Goal: Information Seeking & Learning: Learn about a topic

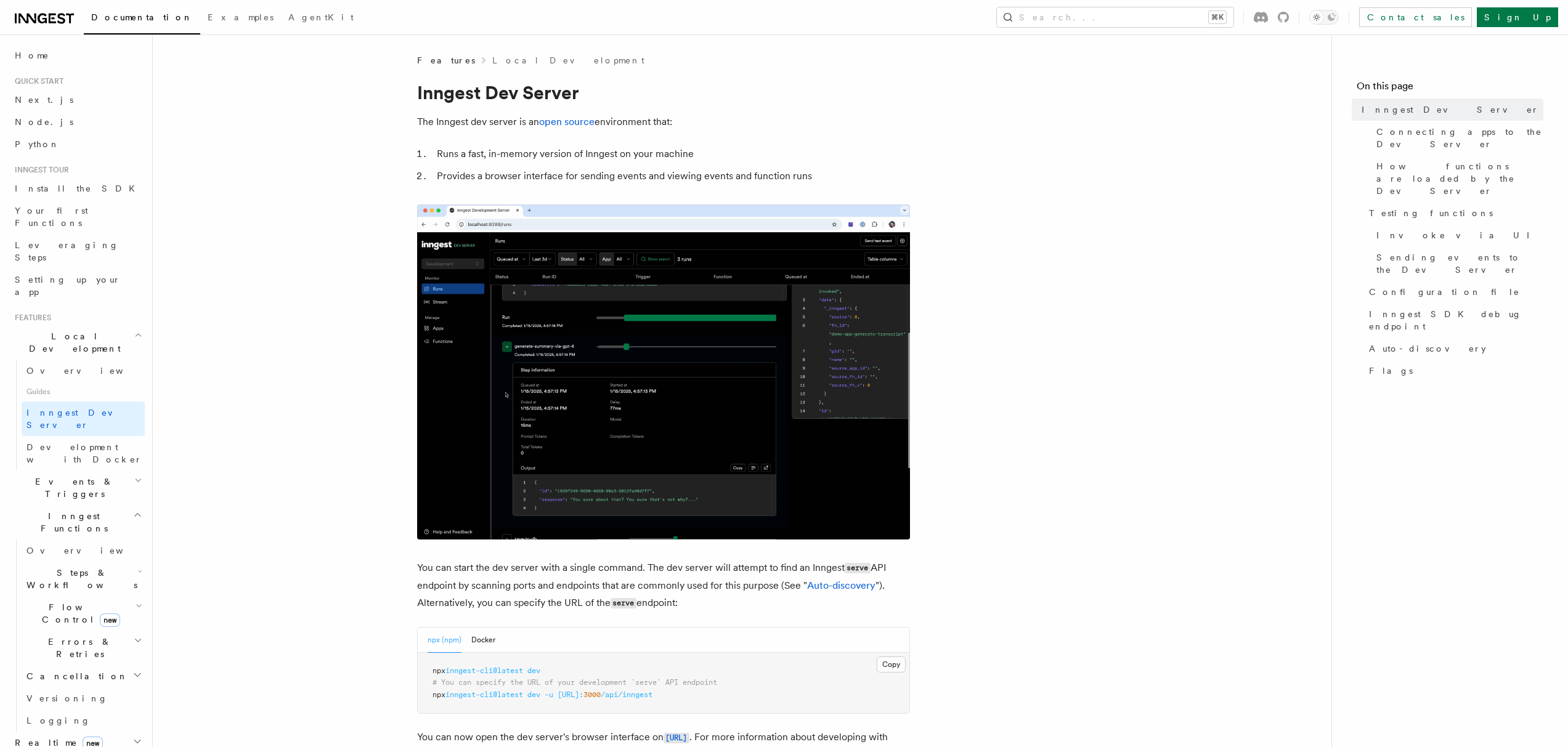
click at [40, 18] on icon at bounding box center [44, 18] width 59 height 15
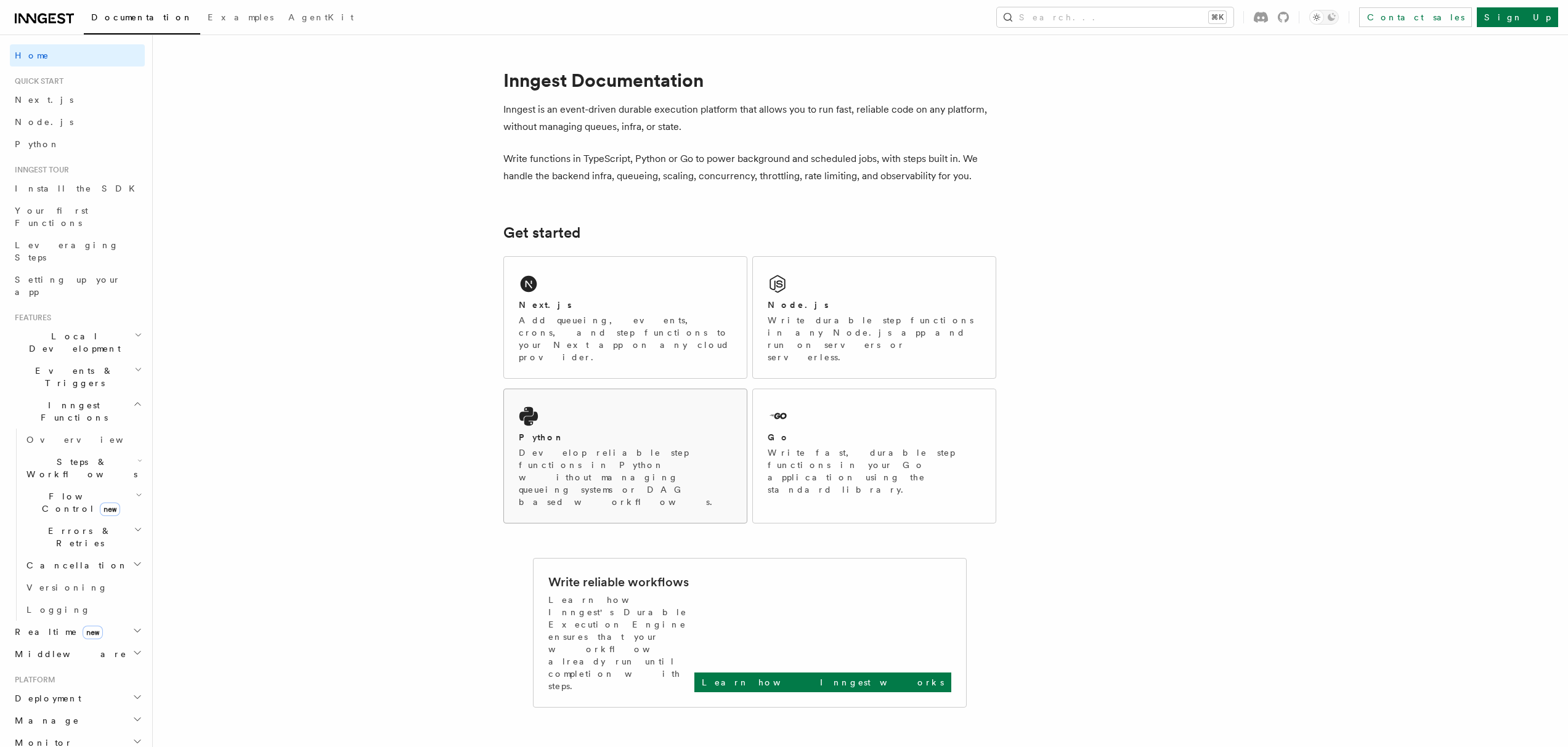
click at [590, 447] on p "Develop reliable step functions in Python without managing queueing systems or …" at bounding box center [625, 477] width 213 height 61
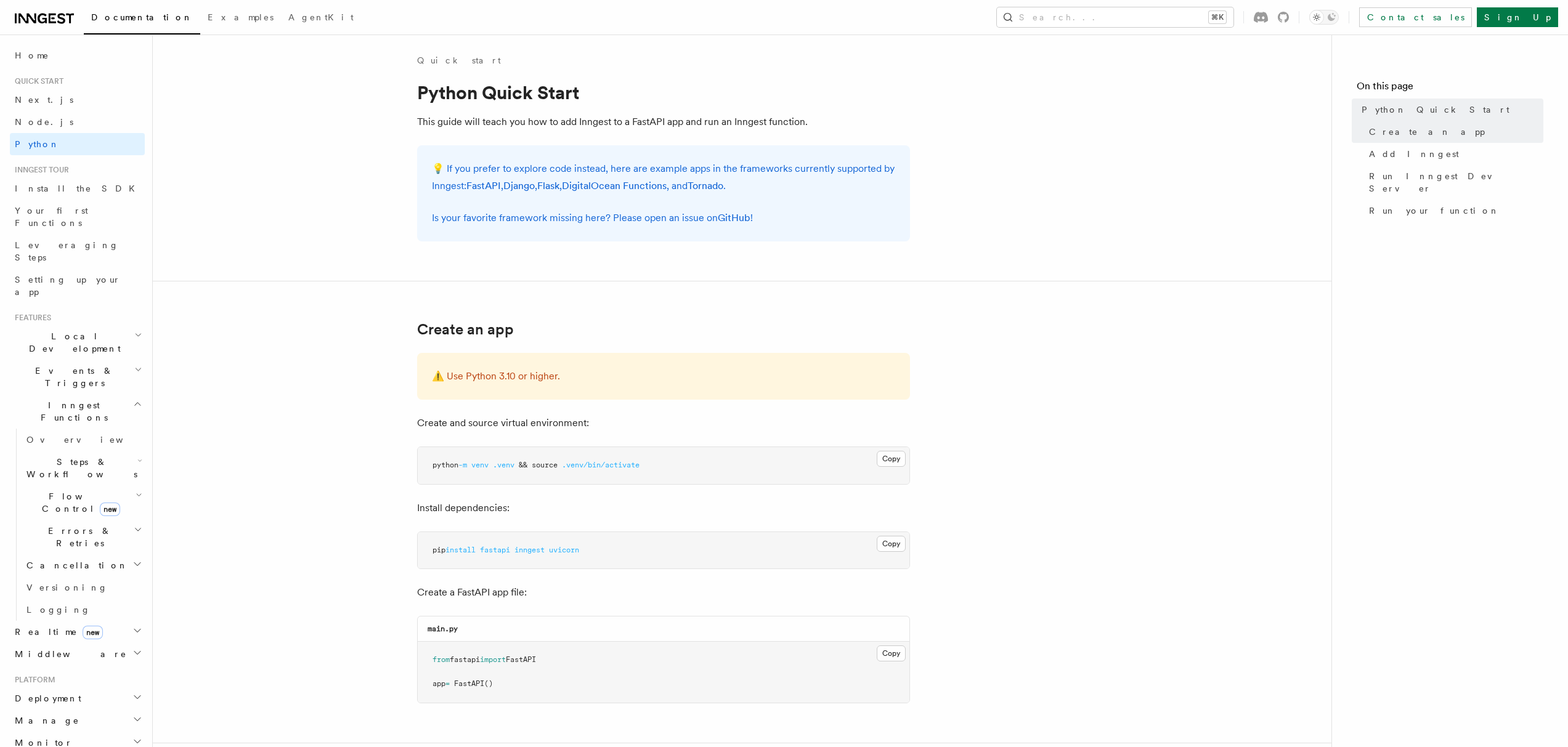
click at [455, 168] on p "💡 If you prefer to explore code instead, here are example apps in the framework…" at bounding box center [664, 178] width 463 height 35
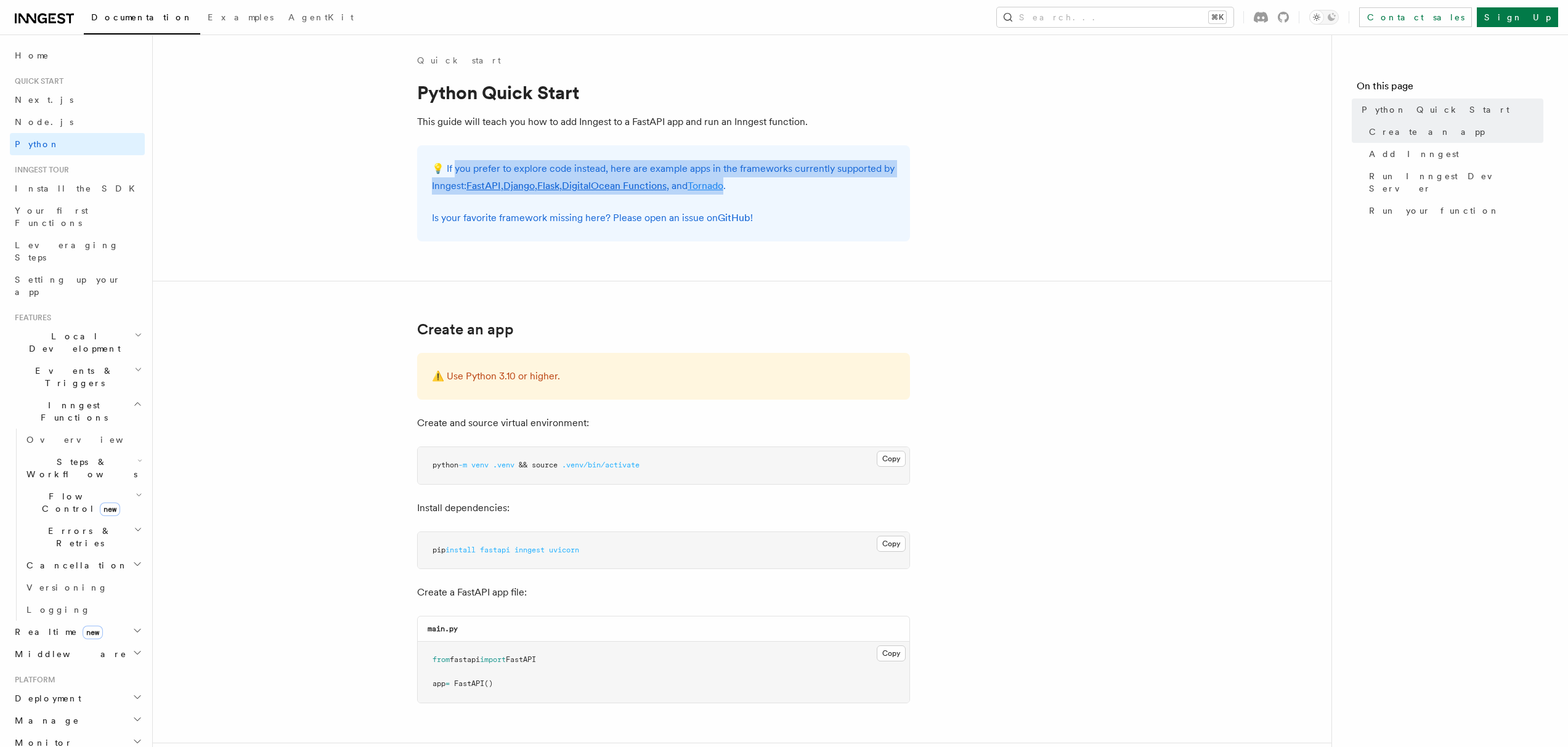
drag, startPoint x: 455, startPoint y: 168, endPoint x: 718, endPoint y: 183, distance: 263.4
click at [718, 183] on p "💡 If you prefer to explore code instead, here are example apps in the framework…" at bounding box center [664, 178] width 463 height 35
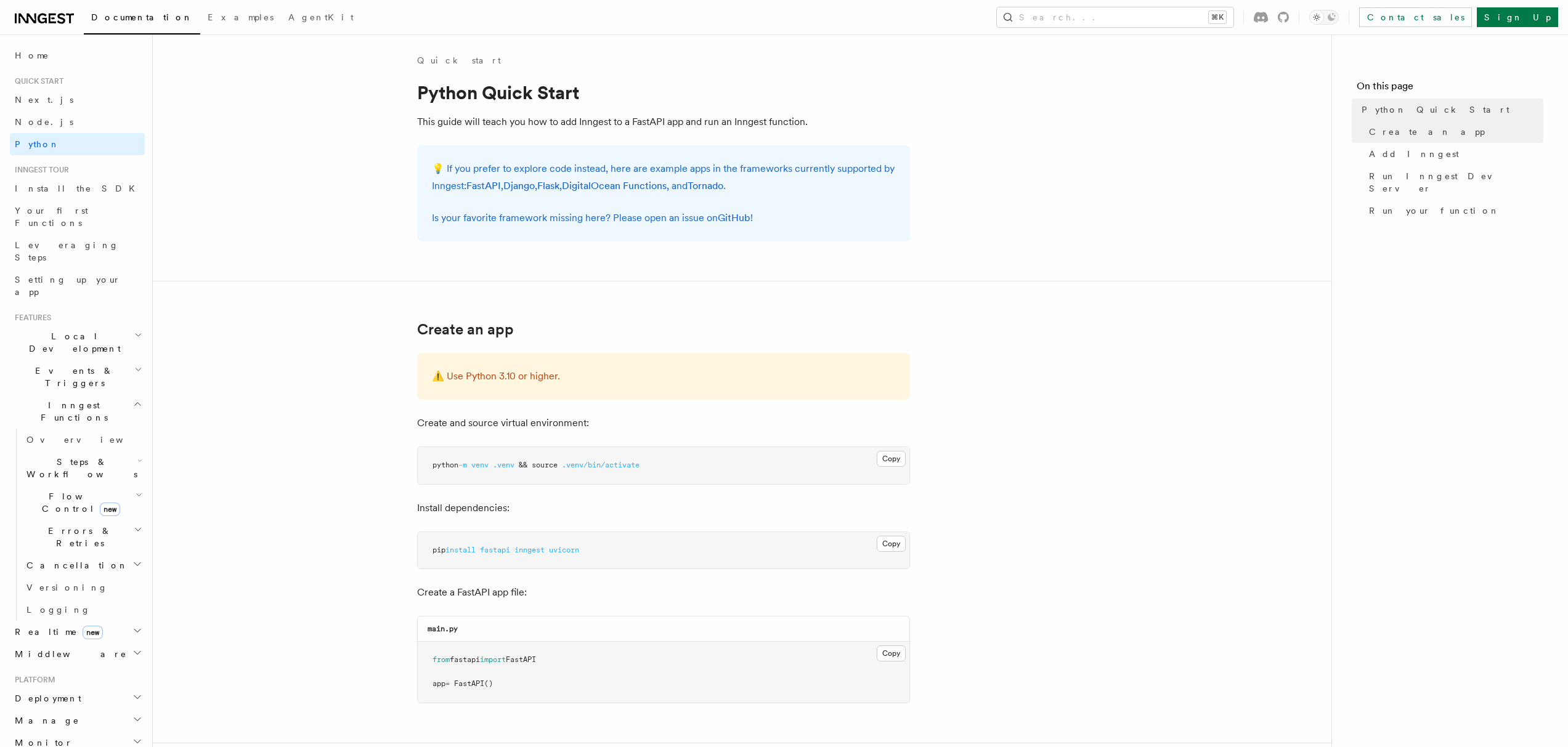
click at [483, 220] on p "Is your favorite framework missing here? Please open an issue on GitHub !" at bounding box center [664, 217] width 463 height 17
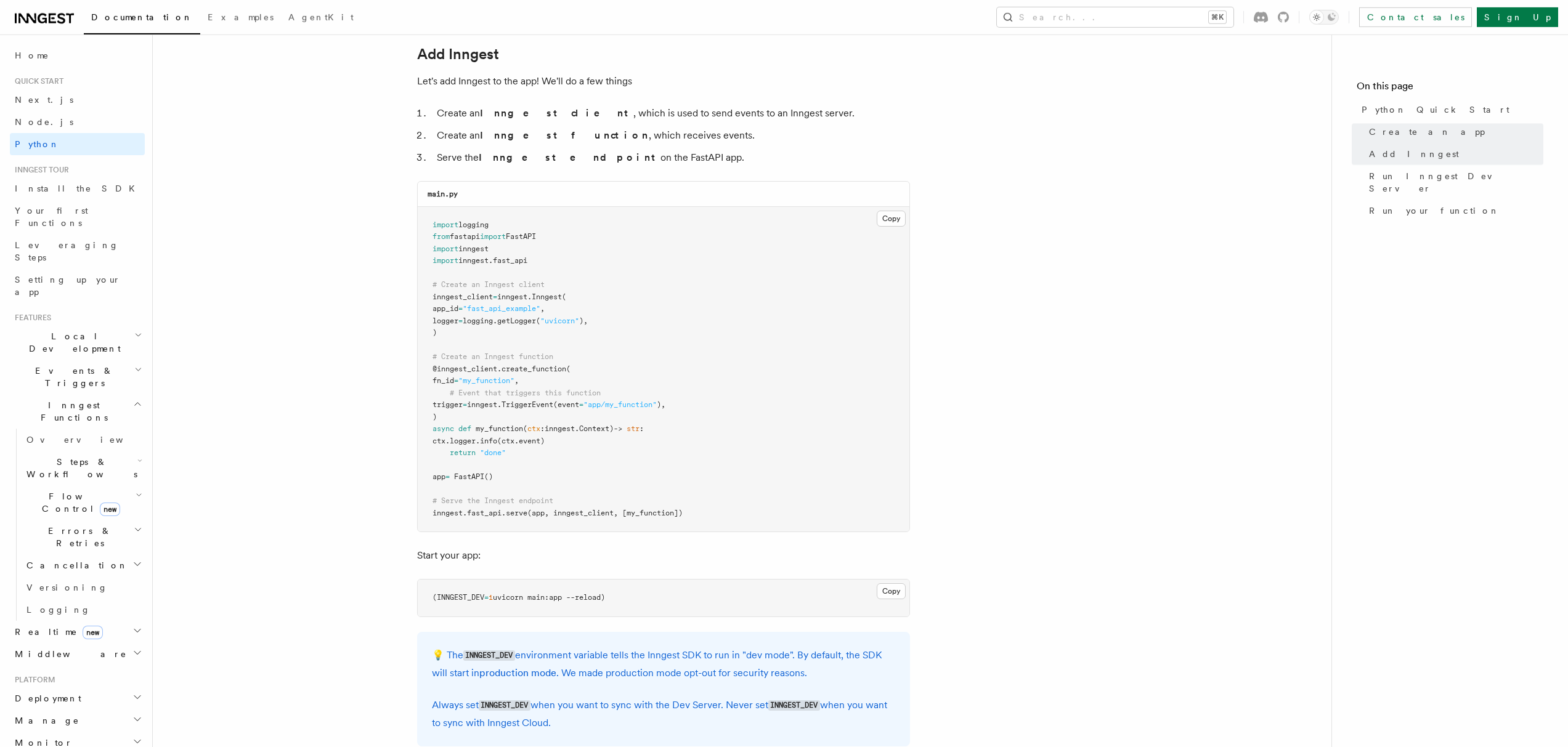
scroll to position [739, 0]
drag, startPoint x: 463, startPoint y: 330, endPoint x: 402, endPoint y: 287, distance: 74.6
click at [418, 287] on pre "import logging from fastapi import FastAPI import inngest import inngest . fast…" at bounding box center [664, 368] width 492 height 325
click at [468, 328] on pre "import logging from fastapi import FastAPI import inngest import inngest . fast…" at bounding box center [664, 368] width 492 height 325
drag, startPoint x: 431, startPoint y: 366, endPoint x: 478, endPoint y: 412, distance: 65.8
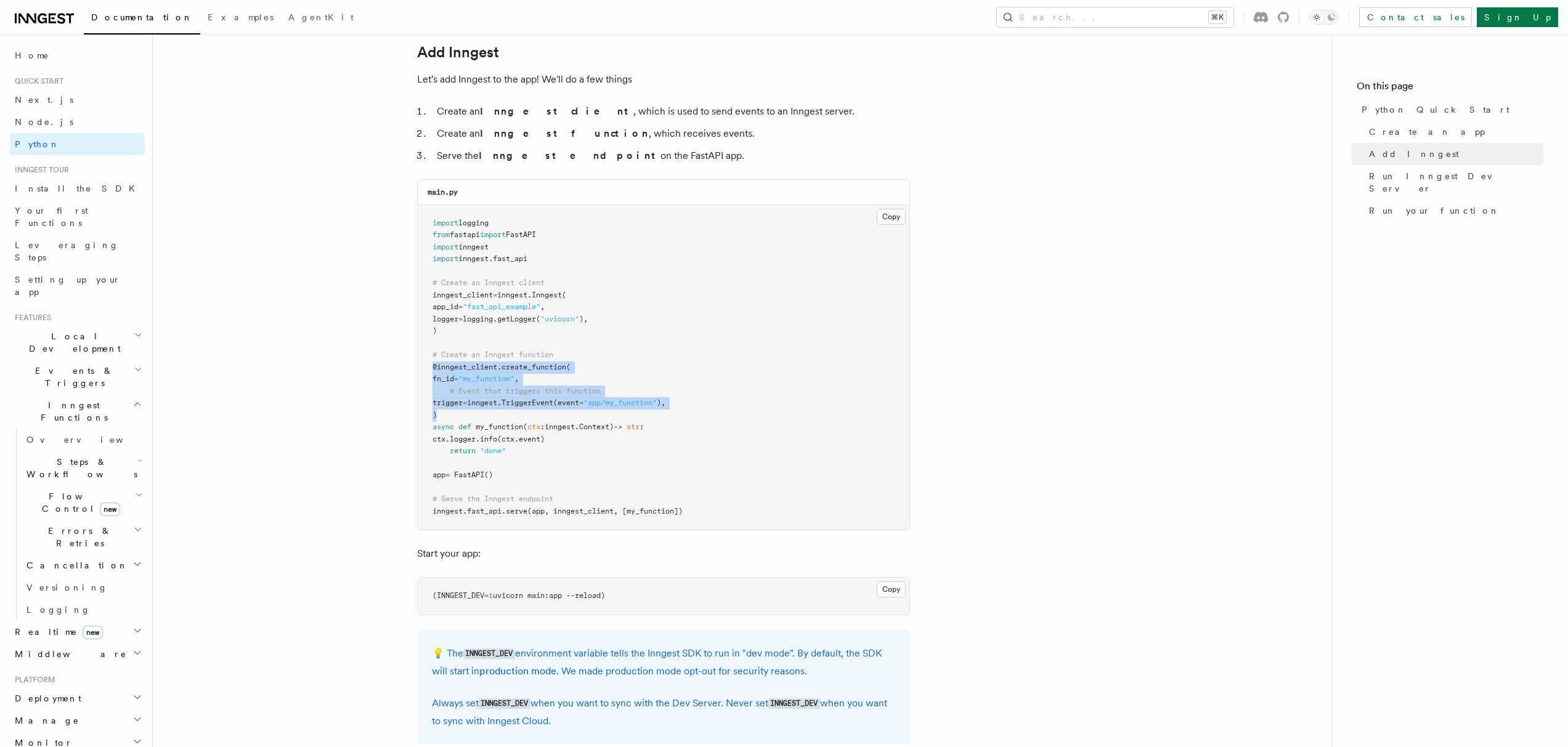
click at [478, 412] on pre "import logging from fastapi import FastAPI import inngest import inngest . fast…" at bounding box center [664, 368] width 492 height 325
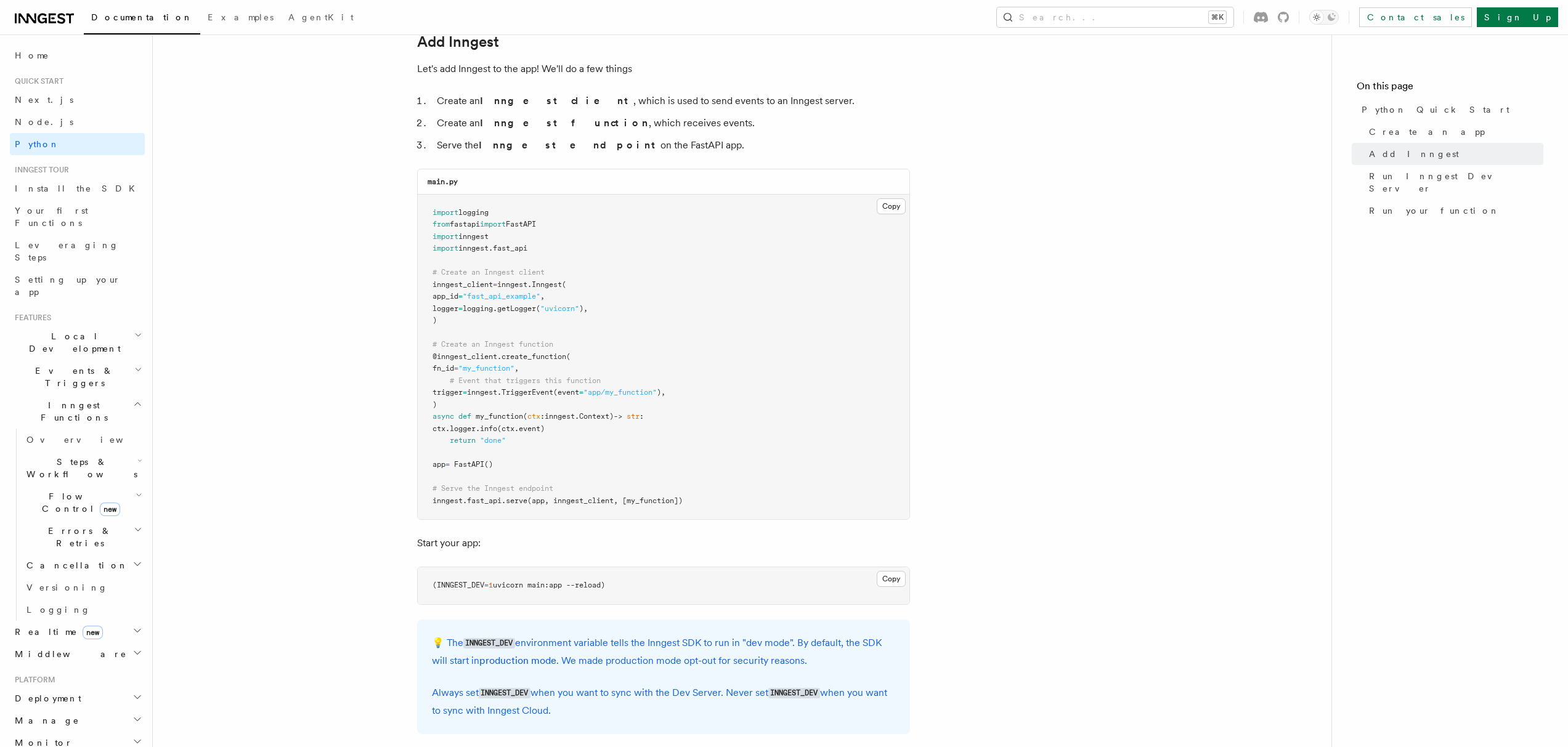
scroll to position [759, 0]
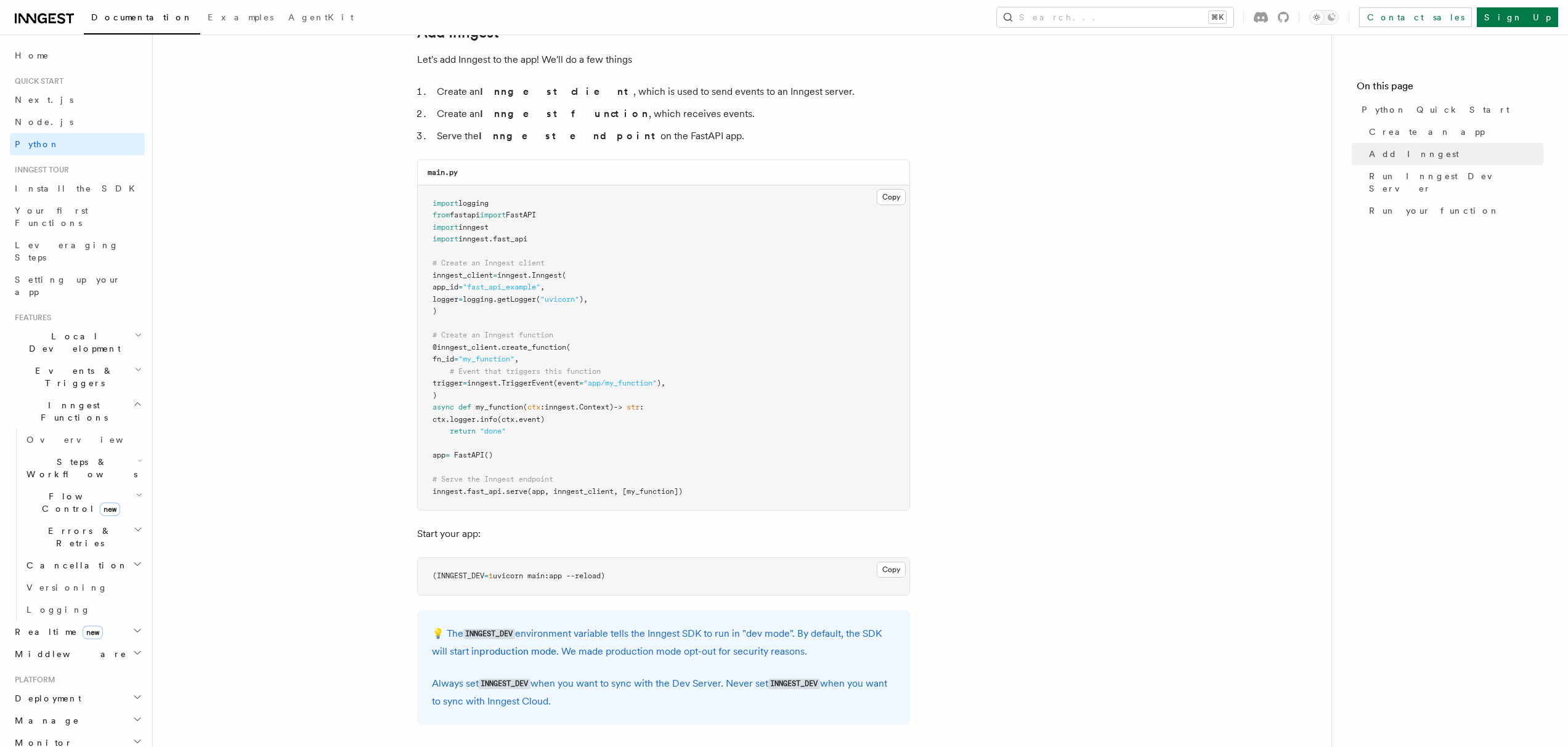
click at [436, 413] on pre "import logging from fastapi import FastAPI import inngest import inngest . fast…" at bounding box center [664, 348] width 492 height 325
drag, startPoint x: 436, startPoint y: 413, endPoint x: 508, endPoint y: 435, distance: 75.3
click at [508, 435] on pre "import logging from fastapi import FastAPI import inngest import inngest . fast…" at bounding box center [664, 348] width 492 height 325
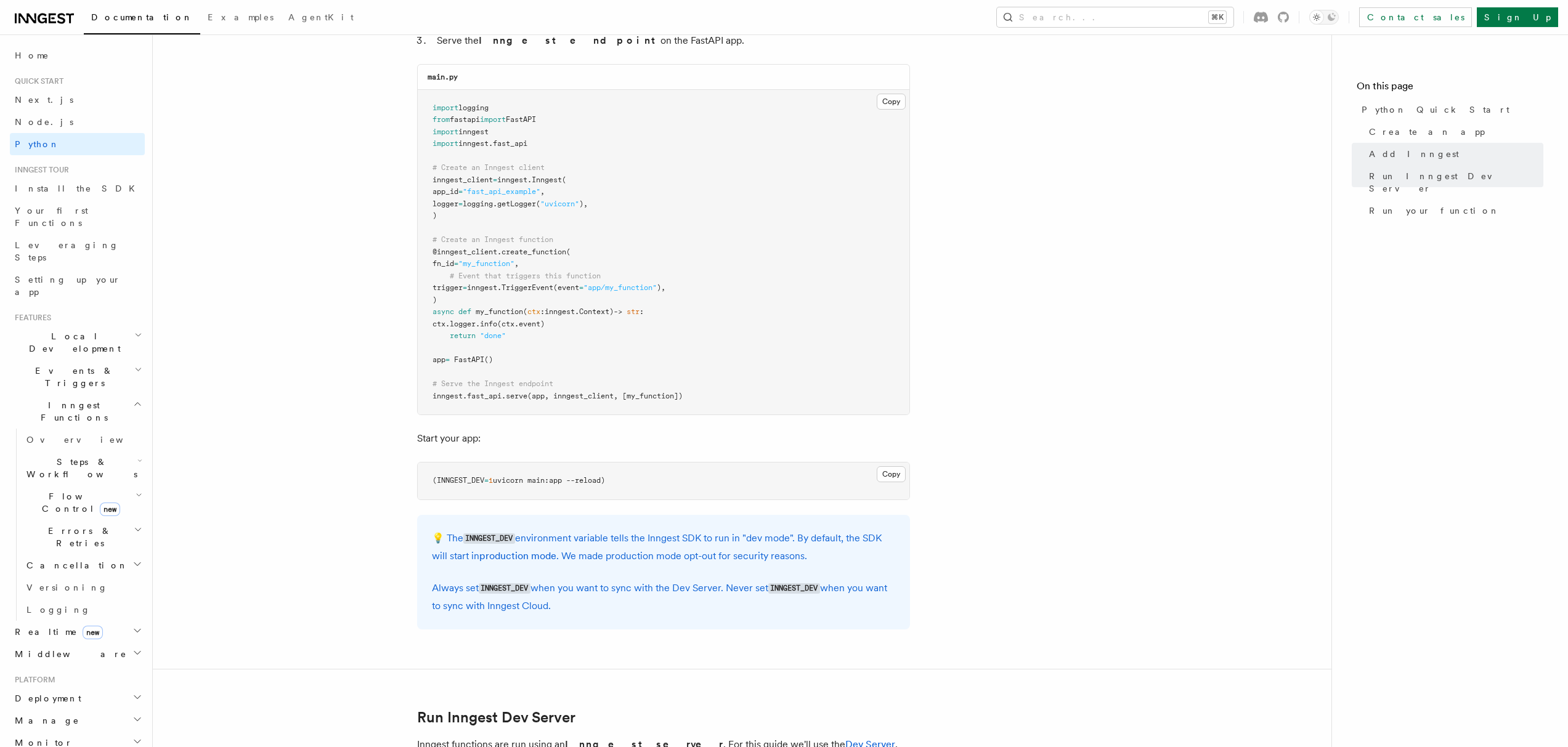
scroll to position [857, 0]
click at [442, 394] on span "inngest" at bounding box center [448, 393] width 30 height 8
drag, startPoint x: 442, startPoint y: 394, endPoint x: 722, endPoint y: 395, distance: 280.0
click at [722, 395] on pre "import logging from fastapi import FastAPI import inngest import inngest . fast…" at bounding box center [664, 250] width 492 height 325
click at [316, 388] on article "Quick start Python Quick Start This guide will teach you how to add Inngest to …" at bounding box center [742, 727] width 1139 height 3059
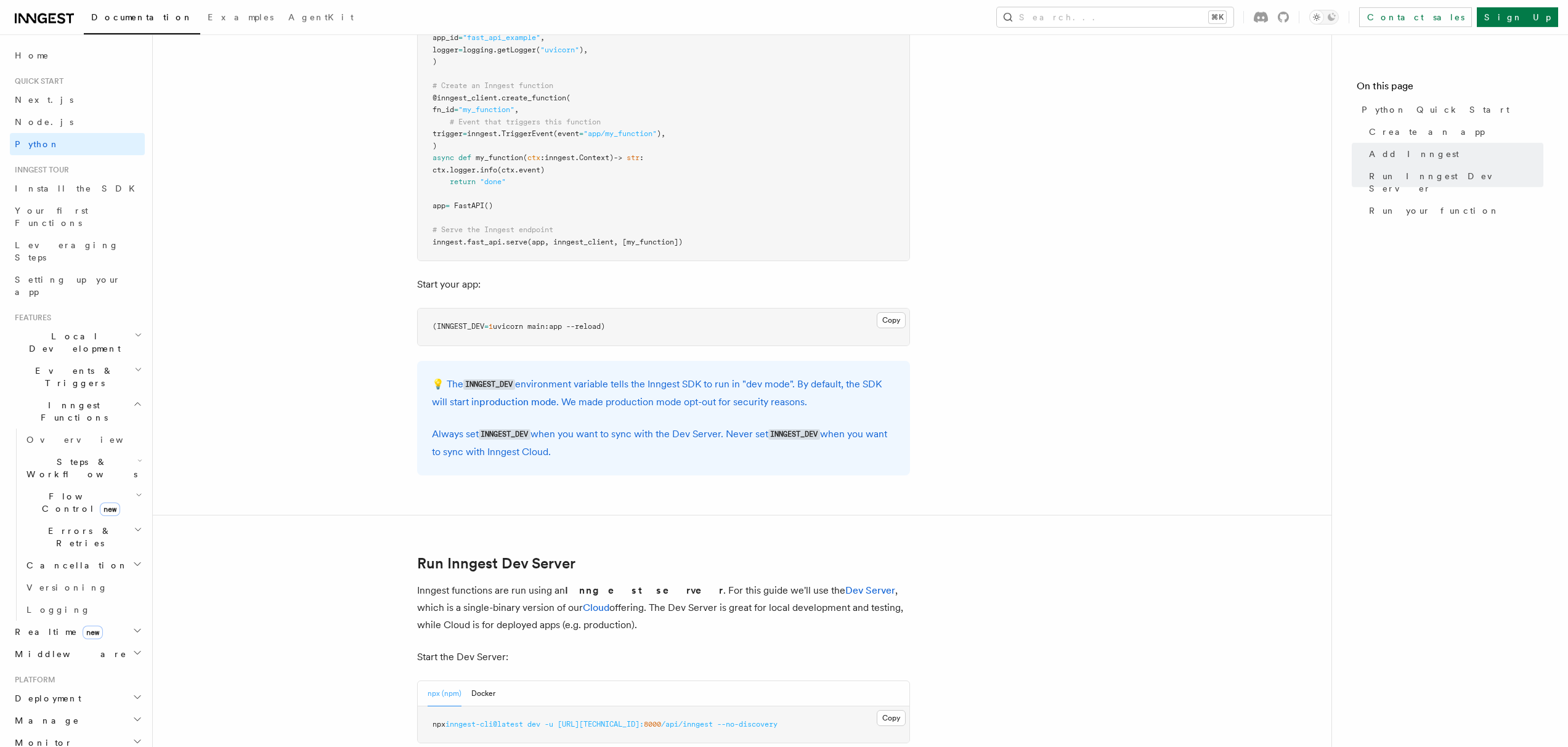
scroll to position [1015, 0]
click at [565, 375] on p "💡 The INNGEST_DEV environment variable tells the Inngest SDK to run in "dev mod…" at bounding box center [664, 386] width 463 height 35
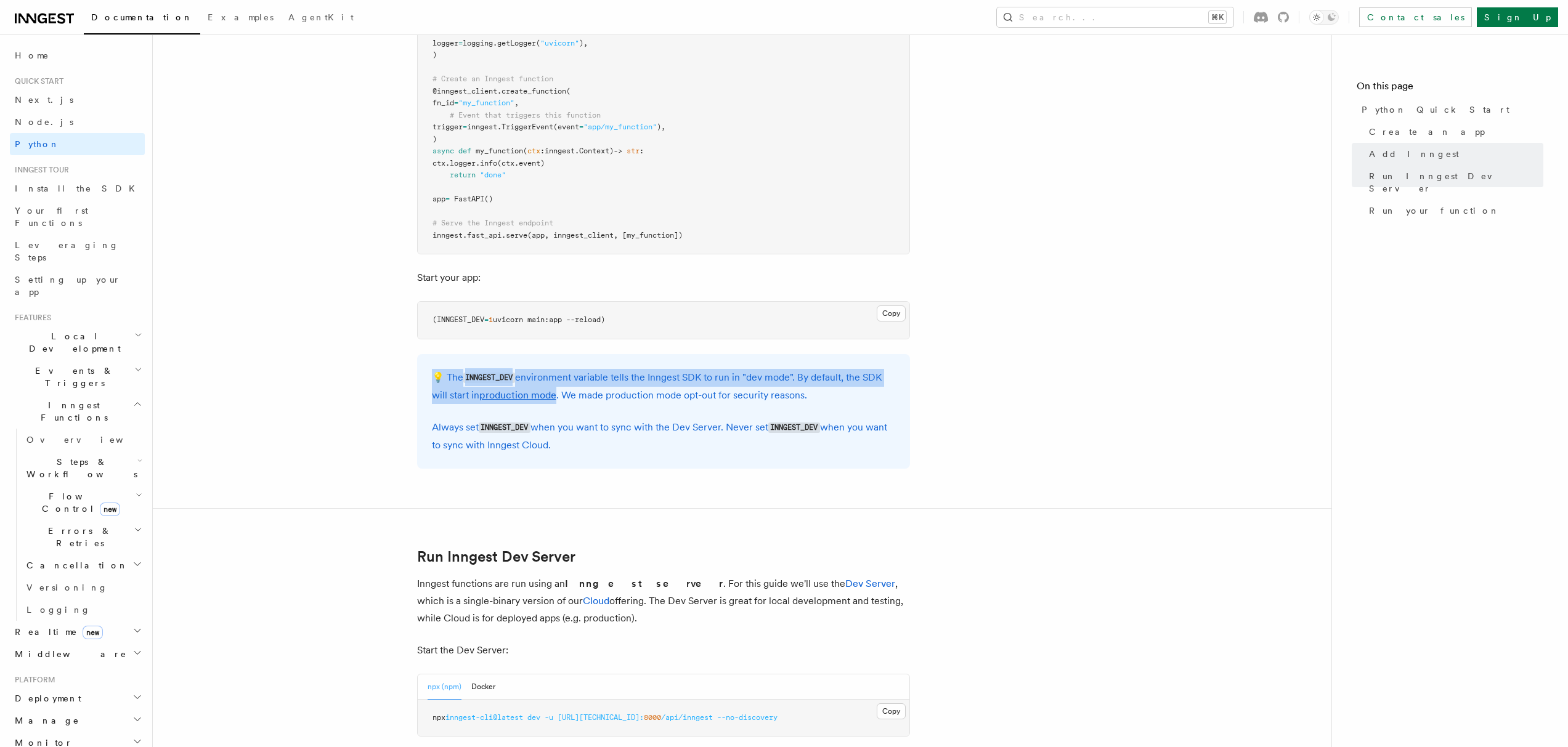
click at [565, 375] on p "💡 The INNGEST_DEV environment variable tells the Inngest SDK to run in "dev mod…" at bounding box center [664, 386] width 463 height 35
click at [370, 421] on article "Quick start Python Quick Start This guide will teach you how to add Inngest to …" at bounding box center [742, 569] width 1139 height 3059
click at [428, 431] on div "💡 The INNGEST_DEV environment variable tells the Inngest SDK to run in "dev mod…" at bounding box center [663, 412] width 492 height 115
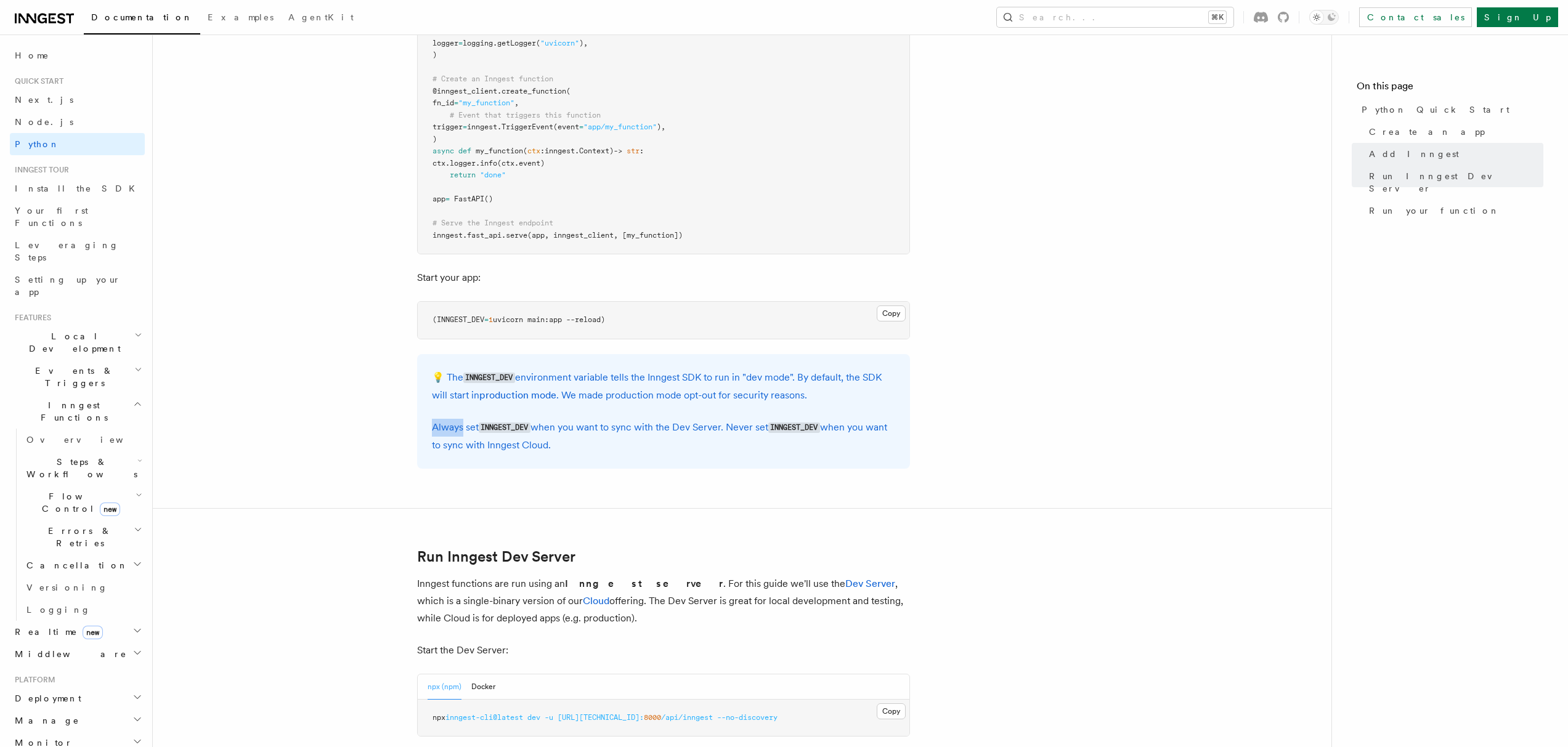
click at [428, 431] on div "💡 The INNGEST_DEV environment variable tells the Inngest SDK to run in "dev mod…" at bounding box center [663, 412] width 492 height 115
click at [360, 437] on article "Quick start Python Quick Start This guide will teach you how to add Inngest to …" at bounding box center [742, 569] width 1139 height 3059
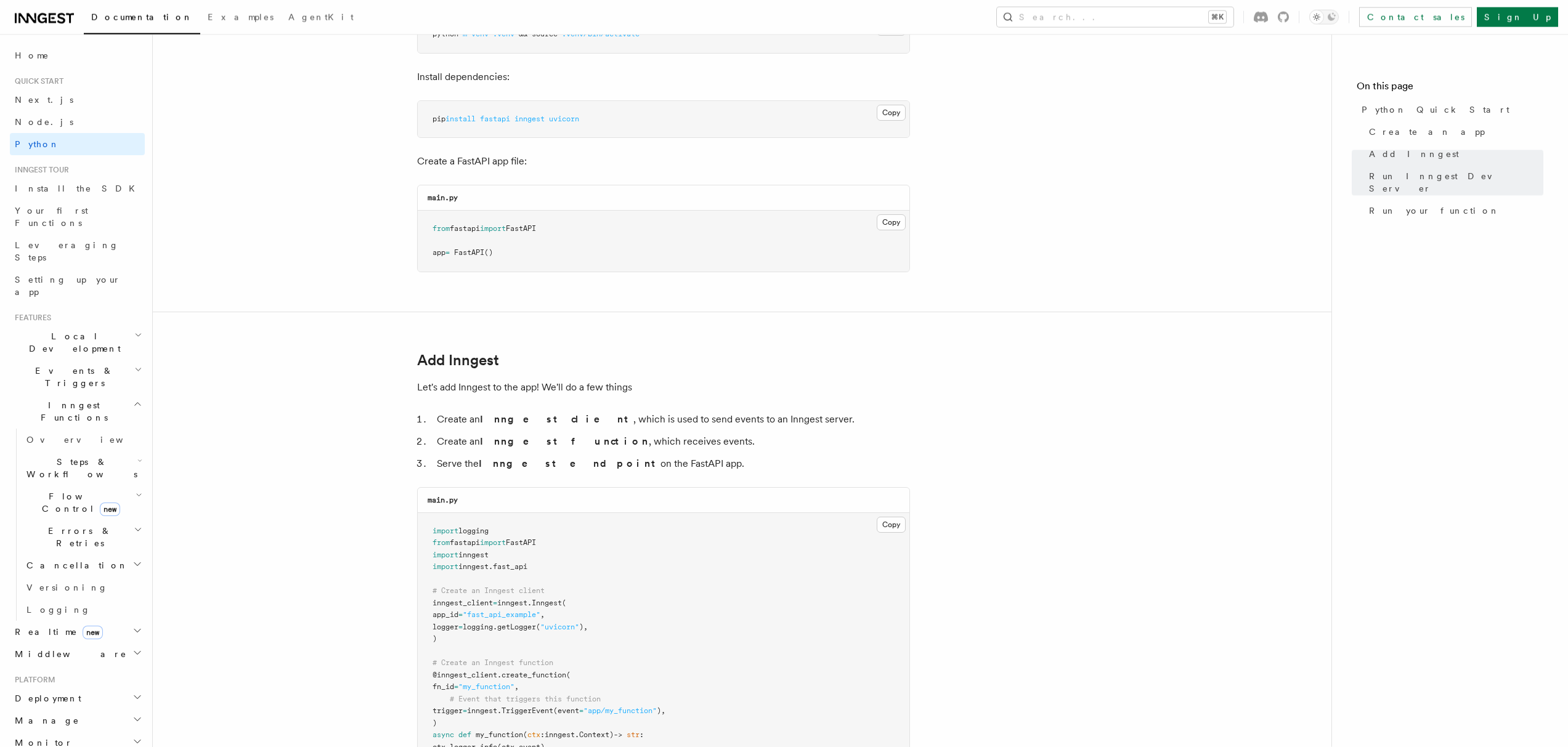
scroll to position [0, 0]
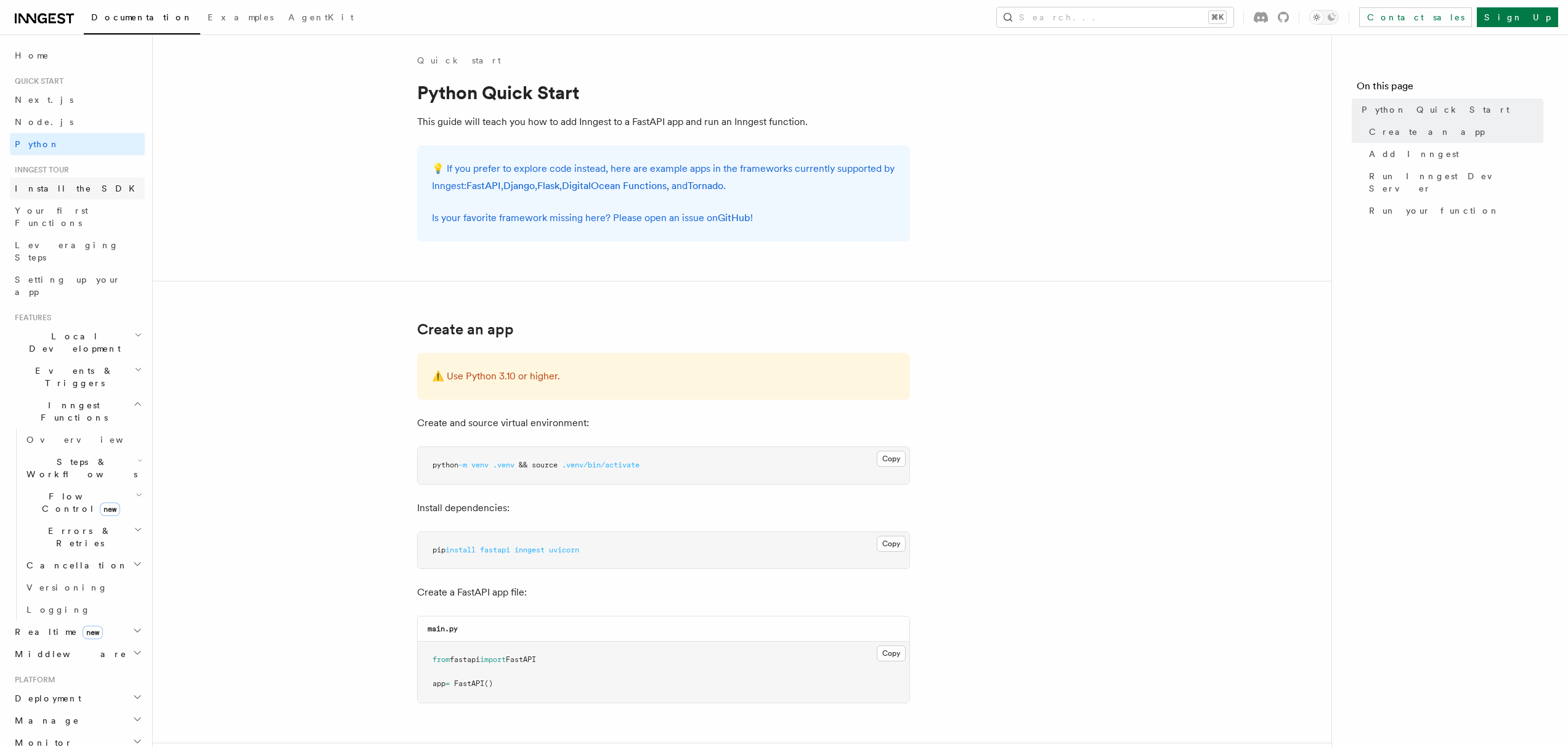
click at [76, 183] on link "Install the SDK" at bounding box center [77, 188] width 135 height 22
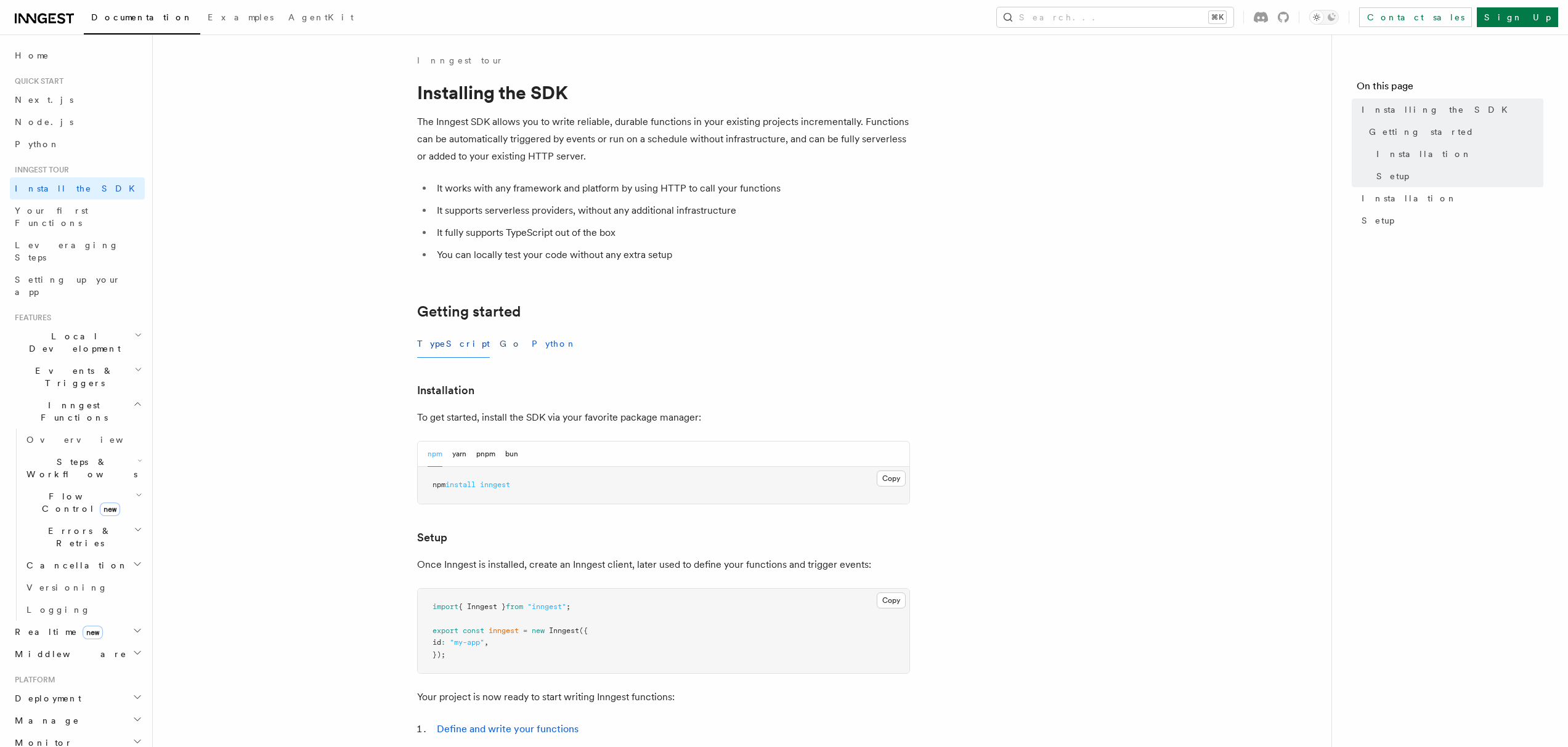
click at [532, 343] on button "Python" at bounding box center [554, 344] width 45 height 27
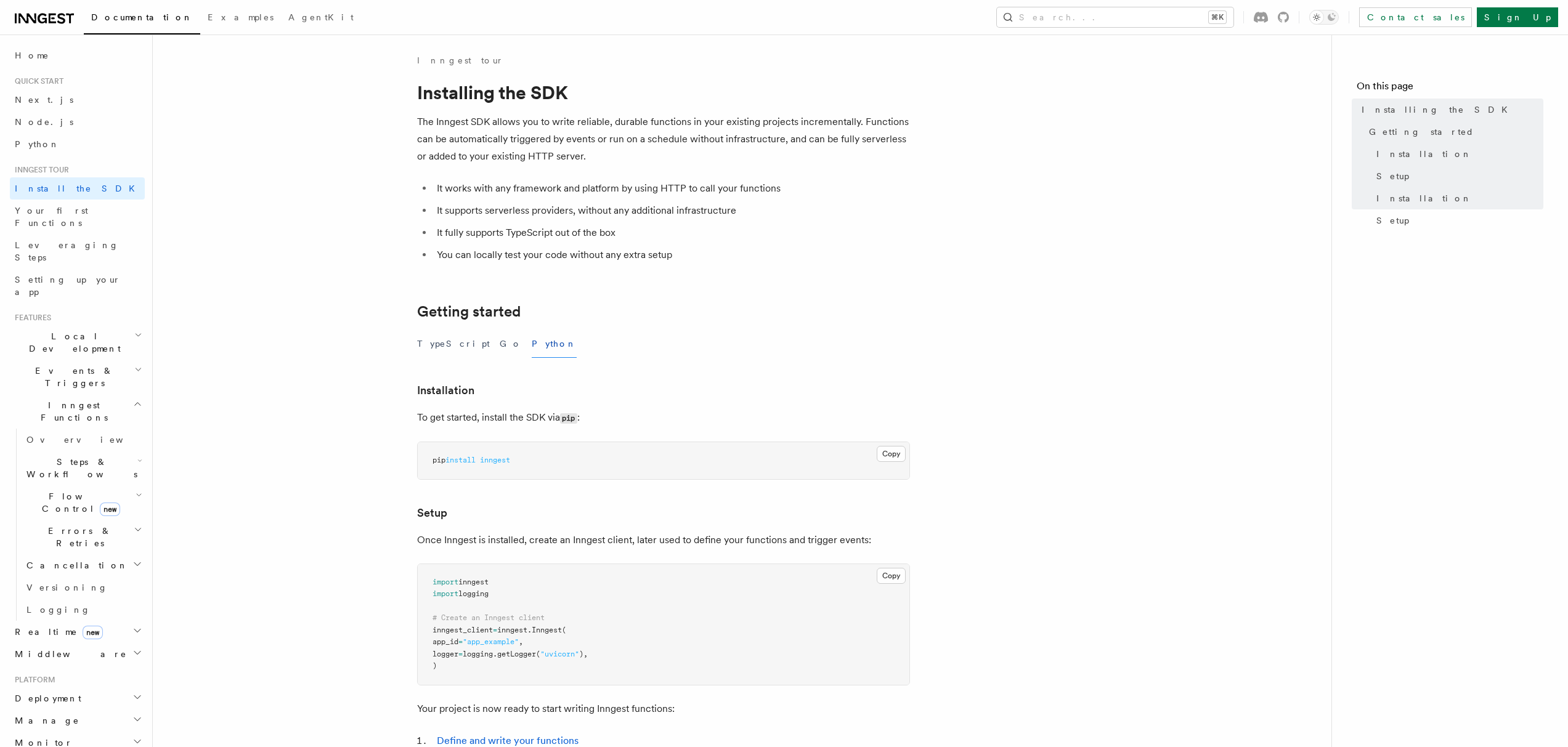
click at [355, 398] on article "Inngest tour Installing the SDK The Inngest SDK allows you to write reliable, d…" at bounding box center [742, 544] width 1139 height 982
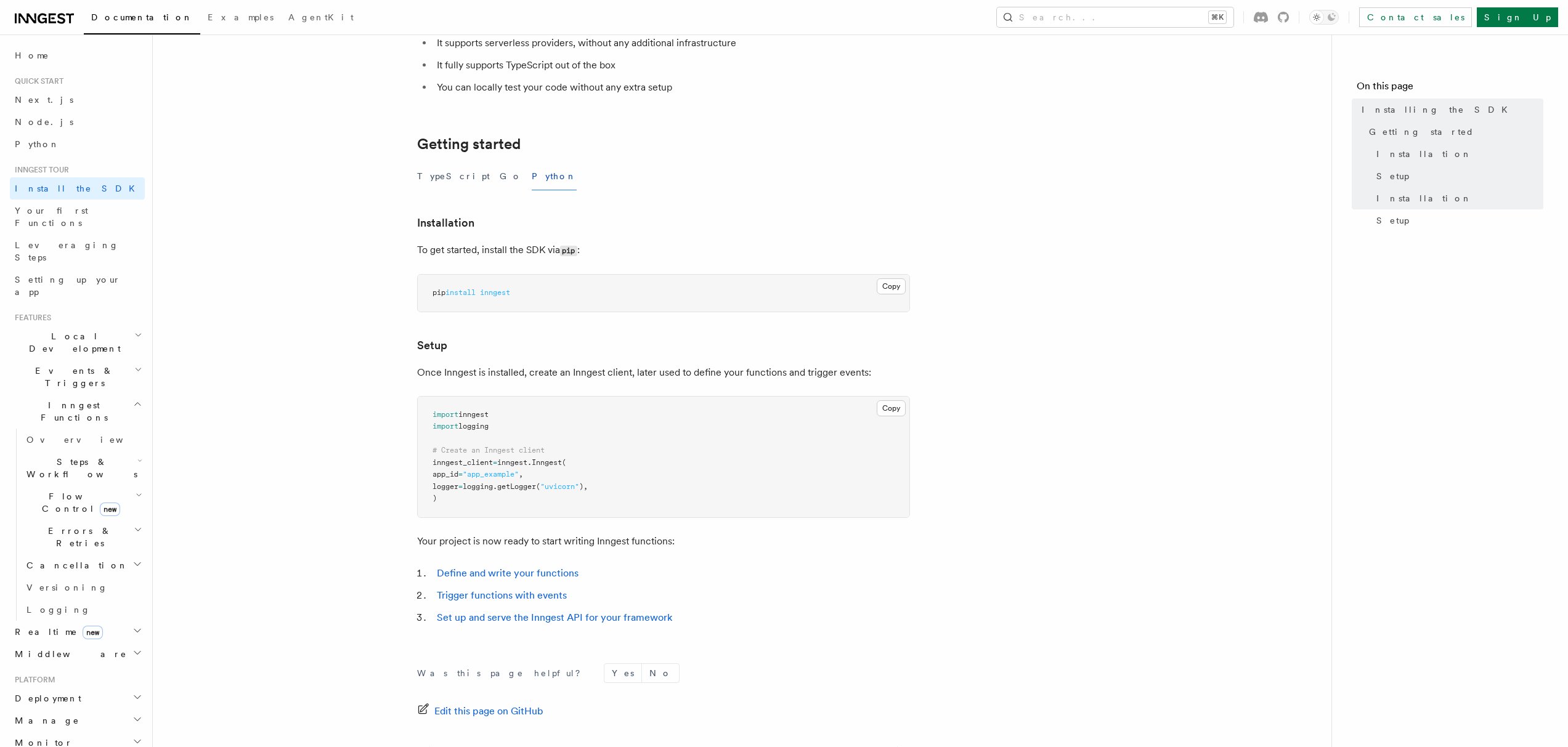
scroll to position [178, 0]
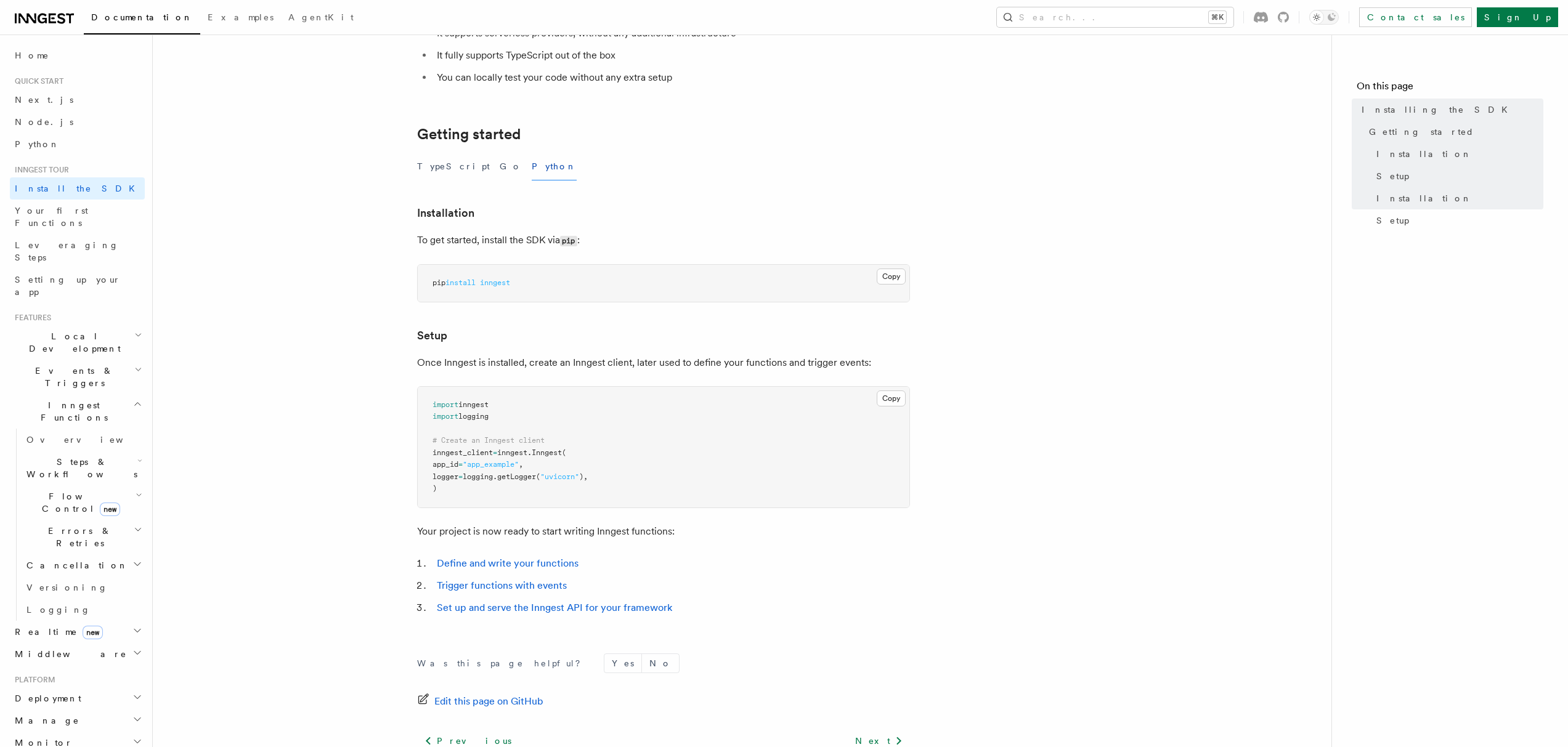
click at [448, 404] on span "import" at bounding box center [445, 404] width 26 height 8
drag, startPoint x: 448, startPoint y: 404, endPoint x: 506, endPoint y: 503, distance: 114.7
click at [506, 503] on pre "import inngest import logging # Create an Inngest client inngest_client = innge…" at bounding box center [664, 447] width 492 height 120
click at [376, 466] on article "Inngest tour Installing the SDK The Inngest SDK allows you to write reliable, d…" at bounding box center [742, 368] width 1139 height 982
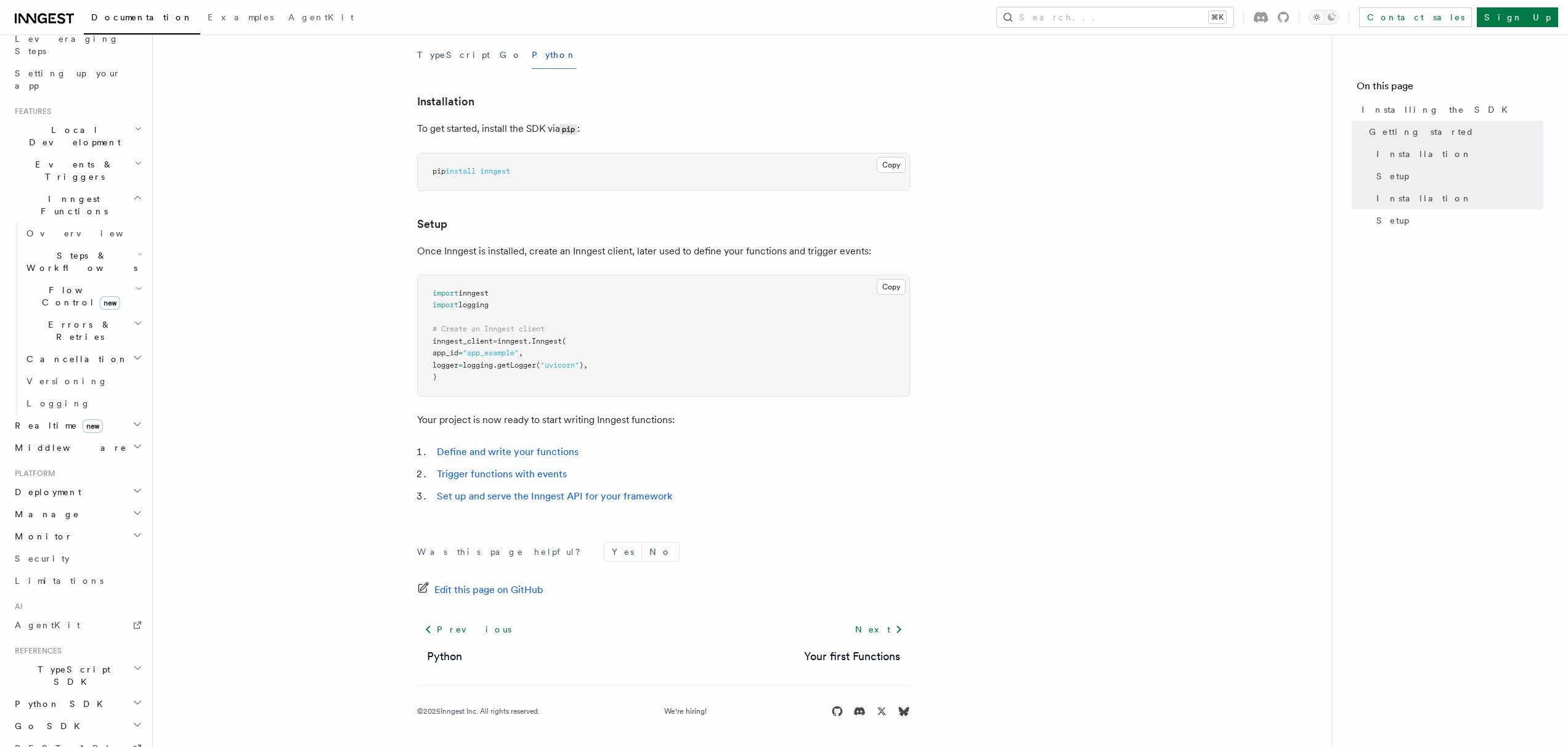
scroll to position [238, 0]
click at [88, 661] on h2 "Python SDK" at bounding box center [77, 671] width 135 height 22
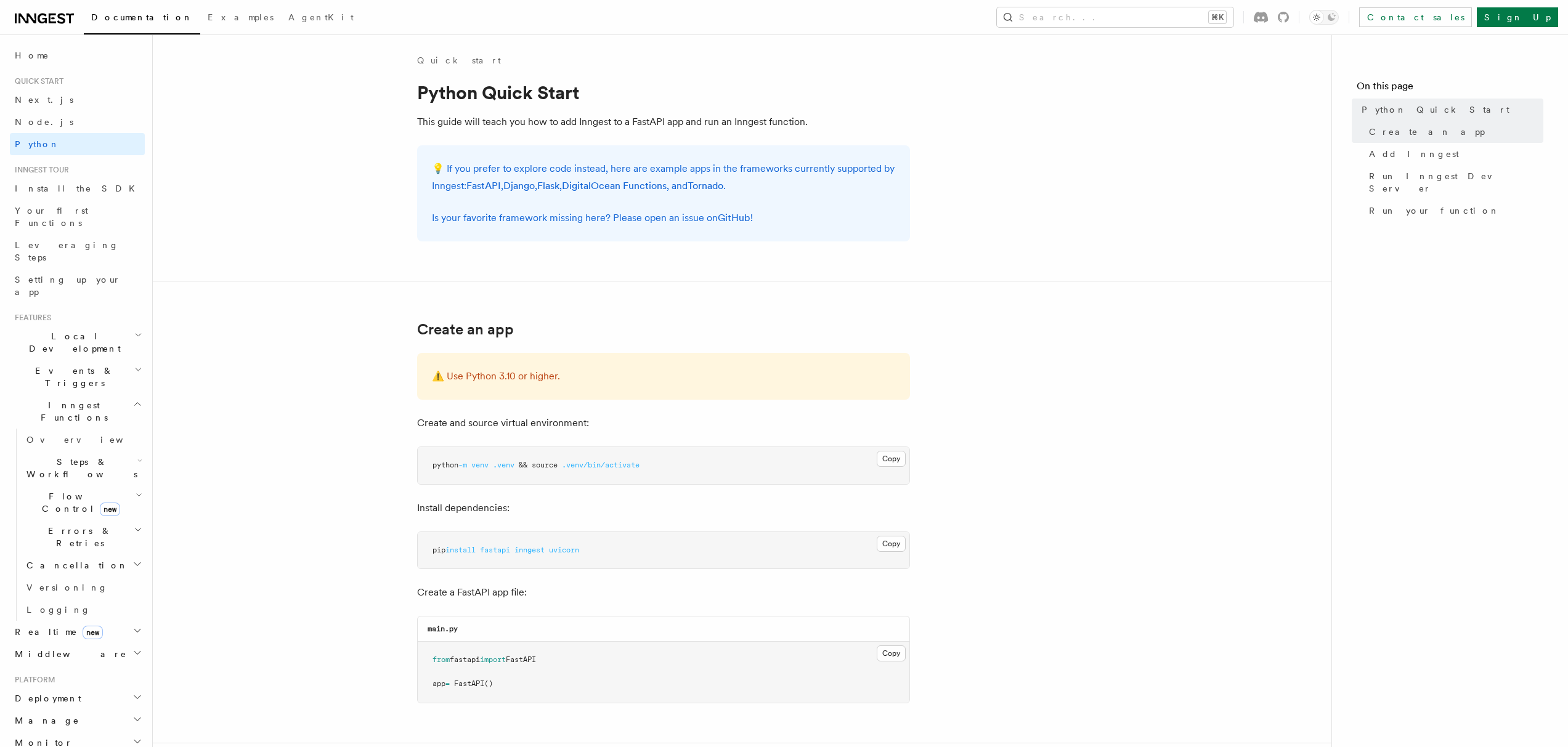
click at [507, 173] on p "💡 If you prefer to explore code instead, here are example apps in the framework…" at bounding box center [664, 178] width 463 height 35
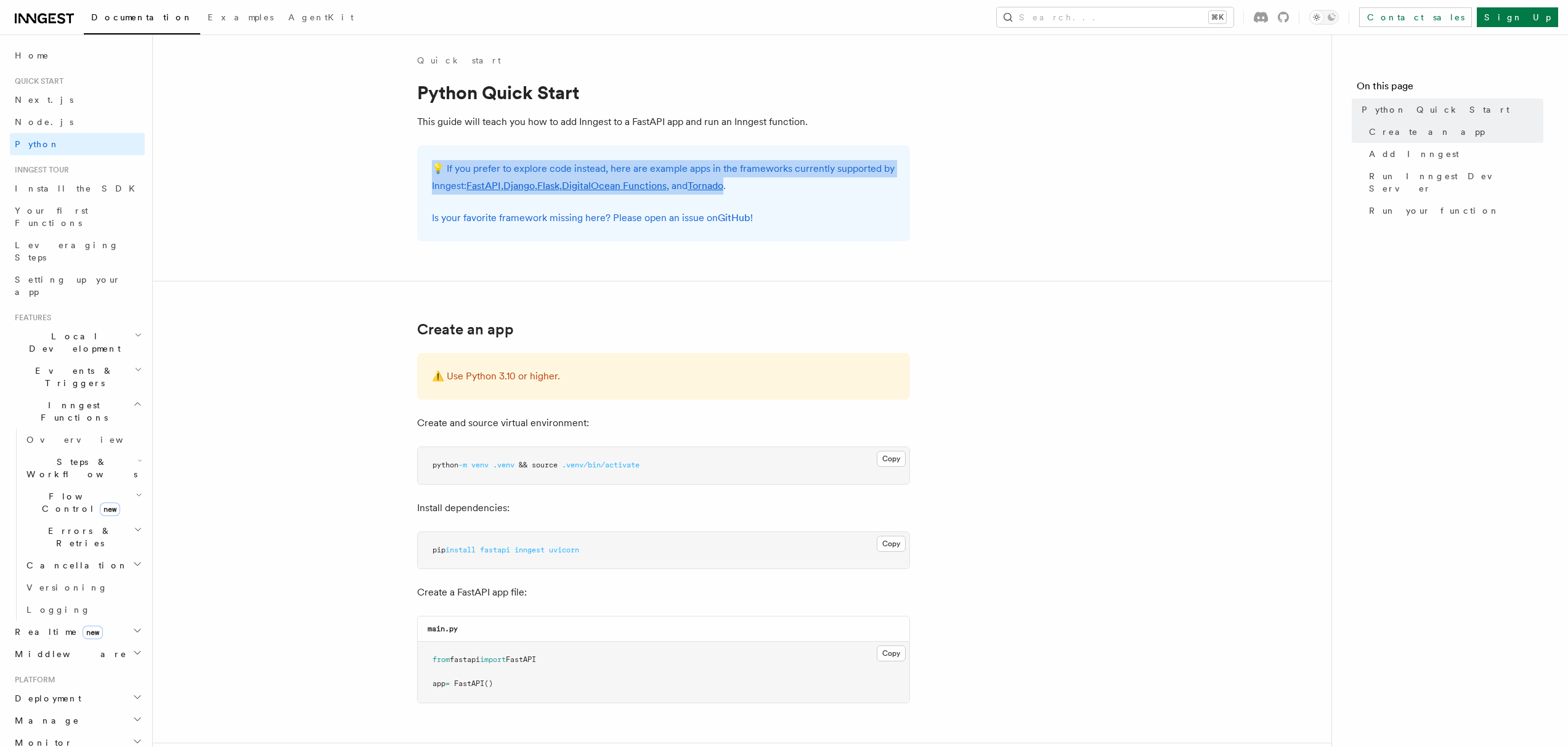
click at [507, 173] on p "💡 If you prefer to explore code instead, here are example apps in the framework…" at bounding box center [664, 178] width 463 height 35
click at [688, 181] on p "💡 If you prefer to explore code instead, here are example apps in the framework…" at bounding box center [664, 178] width 463 height 35
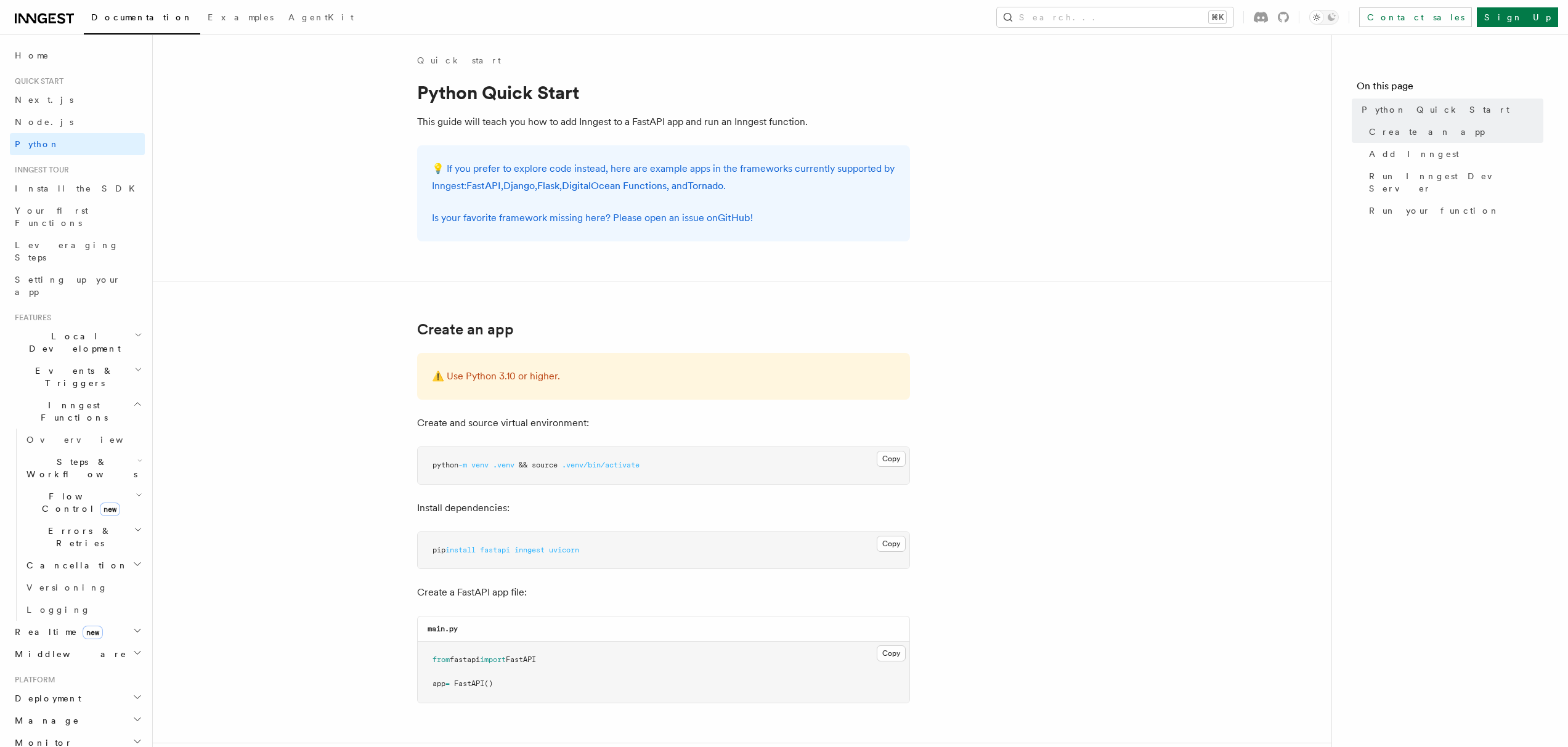
click at [614, 166] on p "💡 If you prefer to explore code instead, here are example apps in the framework…" at bounding box center [664, 178] width 463 height 35
click at [525, 188] on link "Django" at bounding box center [519, 186] width 32 height 12
